Goal: Obtain resource: Obtain resource

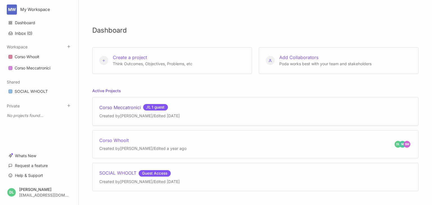
click at [127, 107] on div "Corso Meccatronici 1 guest" at bounding box center [139, 107] width 80 height 7
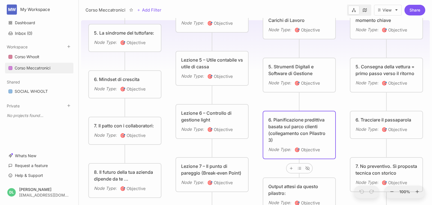
click at [290, 132] on div "6. Pianificazione predittiva basata sul parco clienti (collegamento con Pilastr…" at bounding box center [299, 130] width 62 height 27
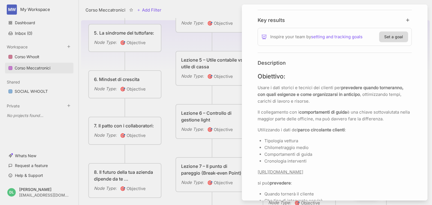
scroll to position [248, 0]
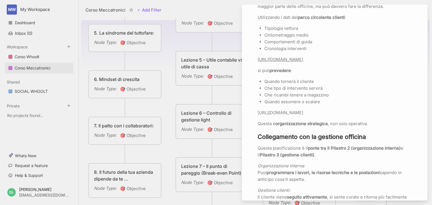
click at [303, 61] on link "[URL][DOMAIN_NAME]" at bounding box center [281, 59] width 46 height 5
click at [325, 47] on icon "button" at bounding box center [325, 48] width 5 height 5
